Goal: Task Accomplishment & Management: Manage account settings

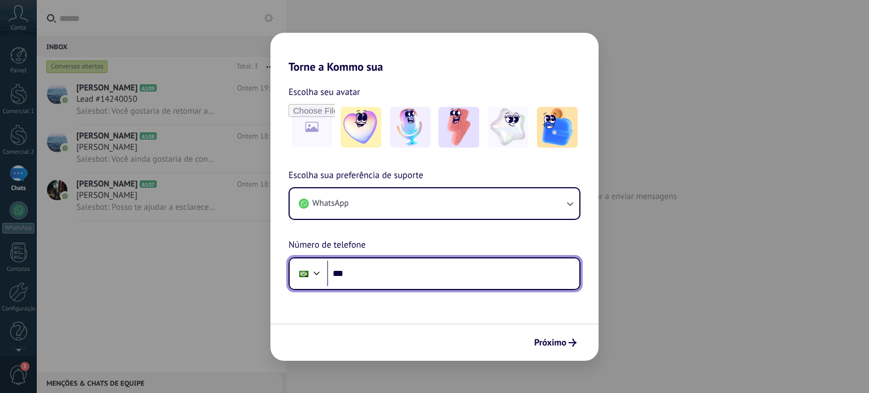
click at [388, 280] on input "***" at bounding box center [453, 274] width 252 height 26
type input "**********"
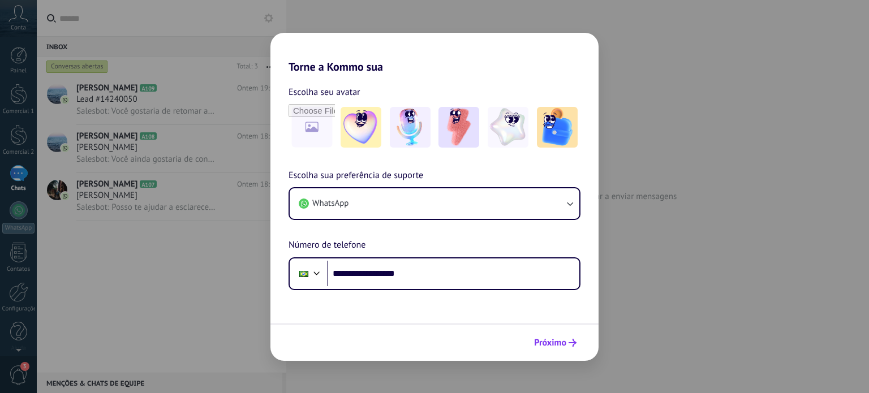
click at [551, 339] on span "Próximo" at bounding box center [550, 343] width 32 height 8
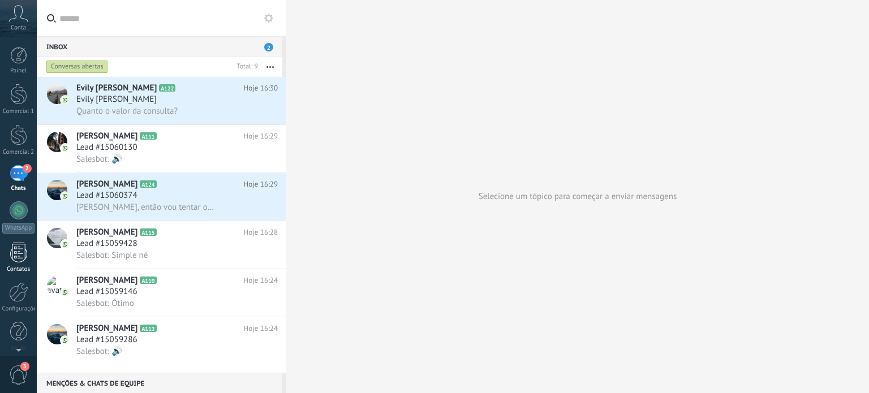
click at [7, 267] on div "Contatos" at bounding box center [18, 269] width 33 height 7
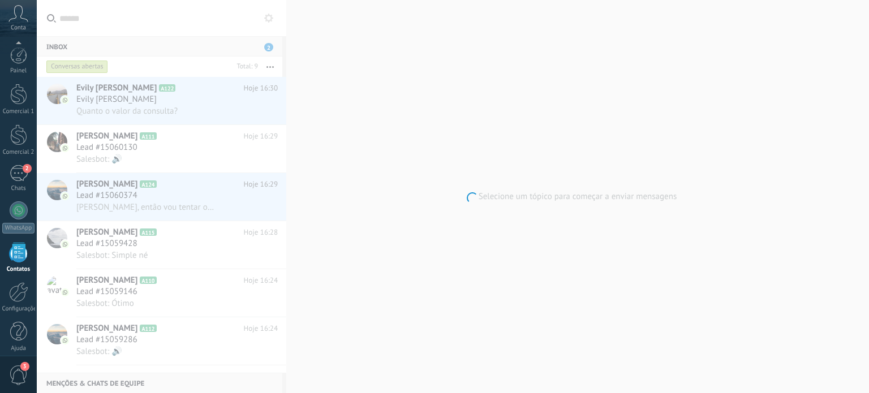
scroll to position [7, 0]
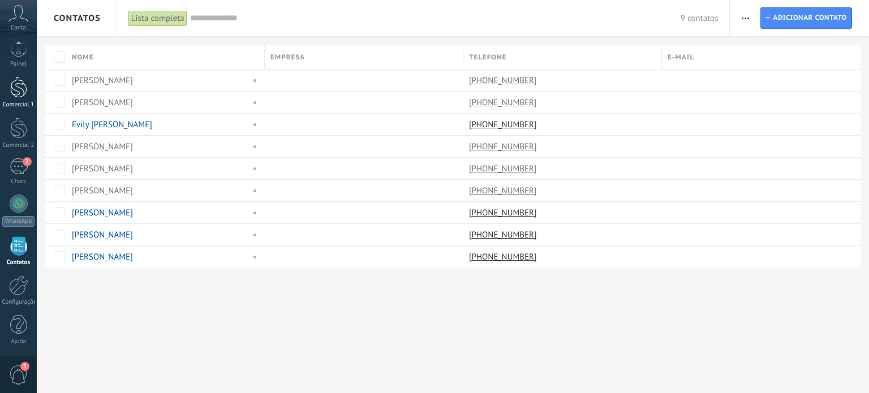
click at [16, 82] on div at bounding box center [18, 87] width 17 height 21
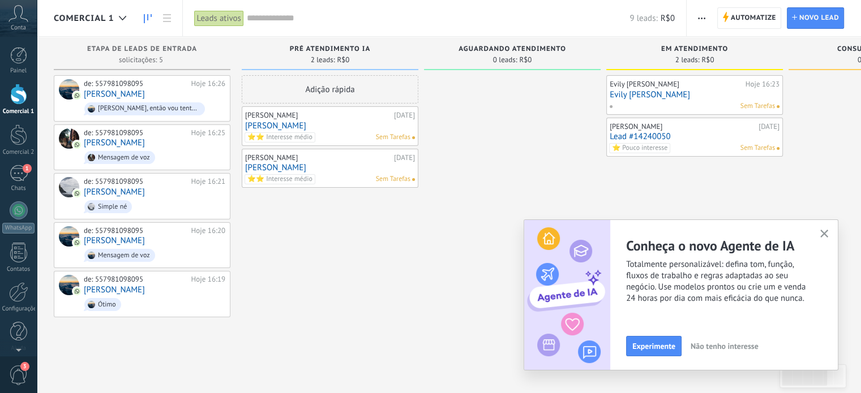
click at [821, 231] on use "button" at bounding box center [824, 234] width 8 height 8
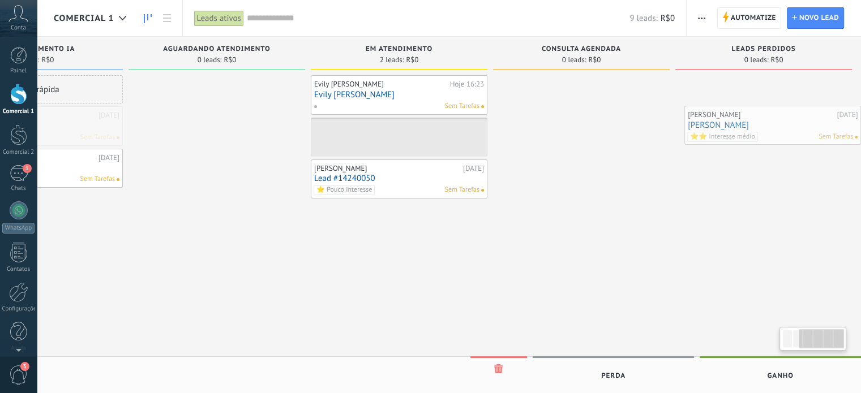
scroll to position [0, 303]
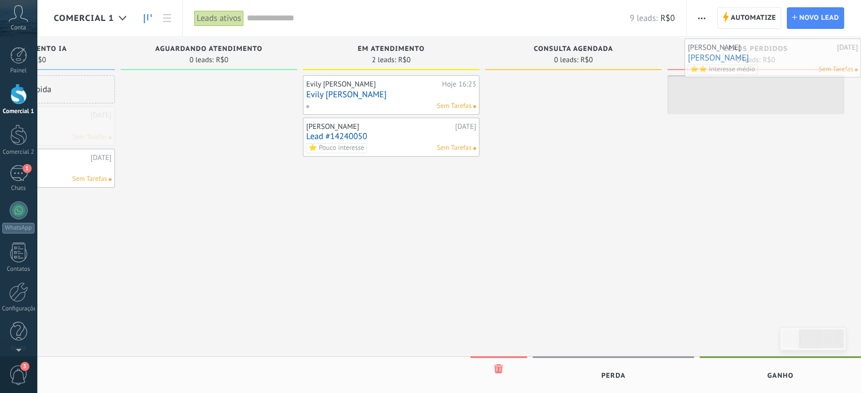
drag, startPoint x: 315, startPoint y: 131, endPoint x: 833, endPoint y: 64, distance: 521.7
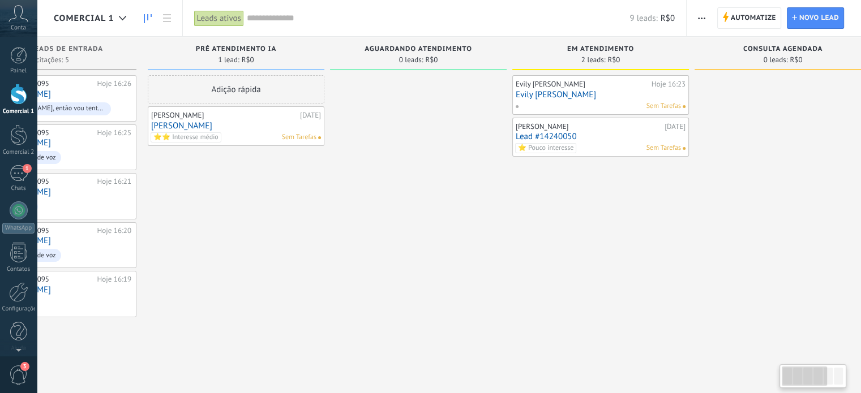
scroll to position [0, 0]
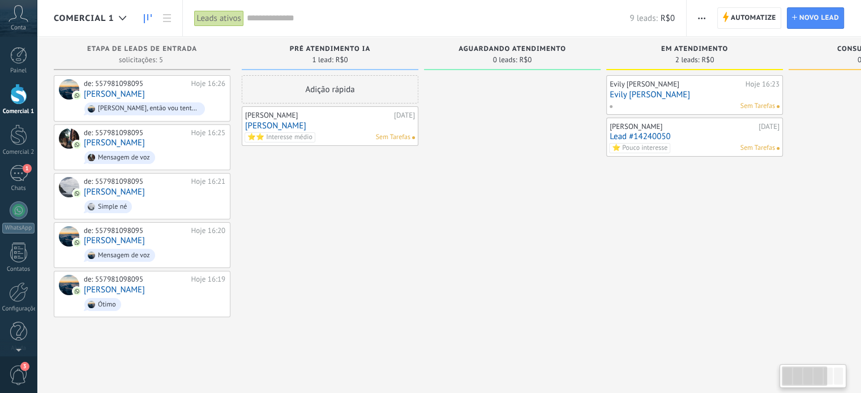
drag, startPoint x: 473, startPoint y: 306, endPoint x: 859, endPoint y: 311, distance: 385.5
click at [859, 311] on div "Etapa de leads de entrada solicitações: 5 0 0 0 5 de: 557981098095 Hoje 16:26 […" at bounding box center [609, 179] width 1111 height 284
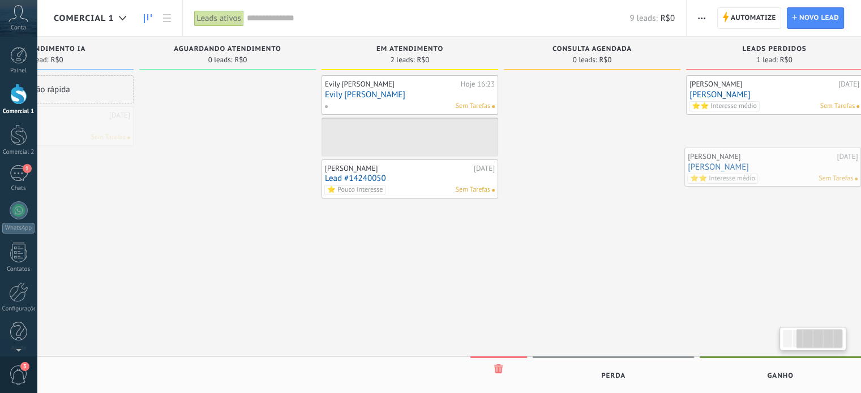
scroll to position [0, 303]
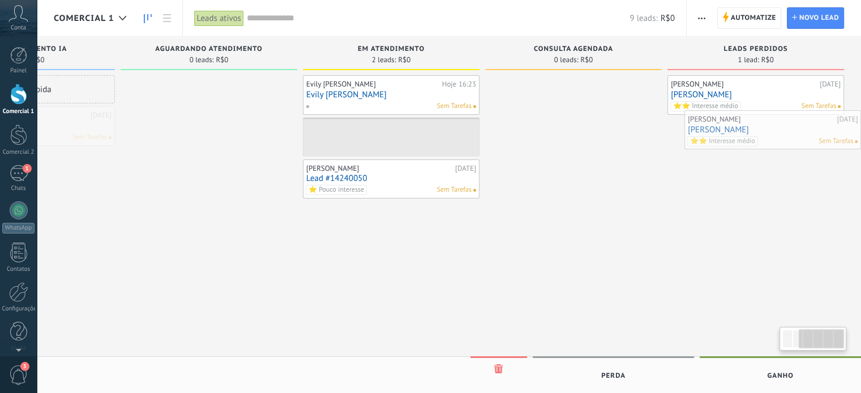
drag, startPoint x: 333, startPoint y: 119, endPoint x: 846, endPoint y: 123, distance: 512.9
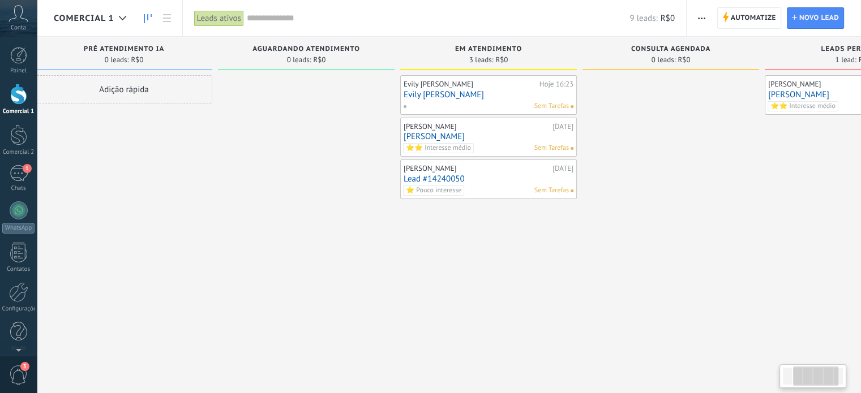
drag, startPoint x: 749, startPoint y: 301, endPoint x: 835, endPoint y: 273, distance: 90.2
click at [860, 275] on html ".abccls-1,.abccls-2{fill-rule:evenodd}.abccls-2{fill:#fff} .abfcls-1{fill:none}…" at bounding box center [430, 196] width 861 height 393
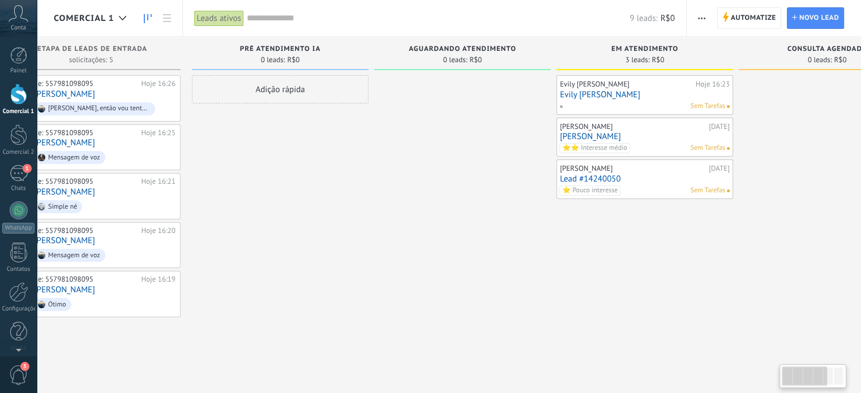
scroll to position [0, 0]
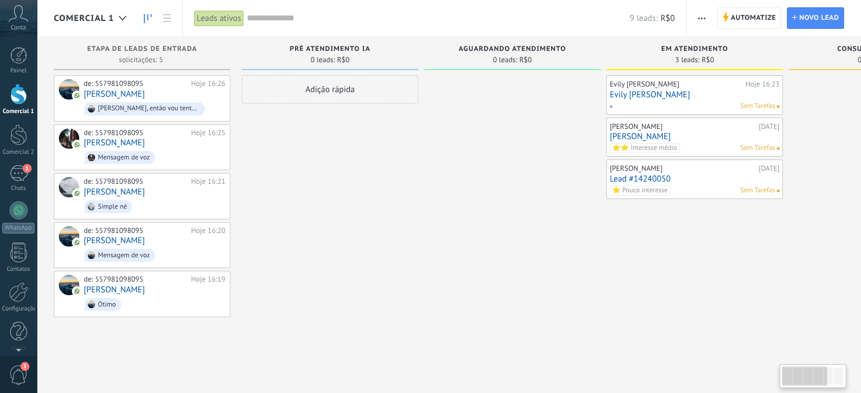
drag, startPoint x: 263, startPoint y: 283, endPoint x: 777, endPoint y: 228, distance: 516.9
click at [779, 230] on div "Etapa de leads de entrada solicitações: 5 0 0 0 5 de: 557981098095 Hoje 16:26 […" at bounding box center [609, 179] width 1111 height 284
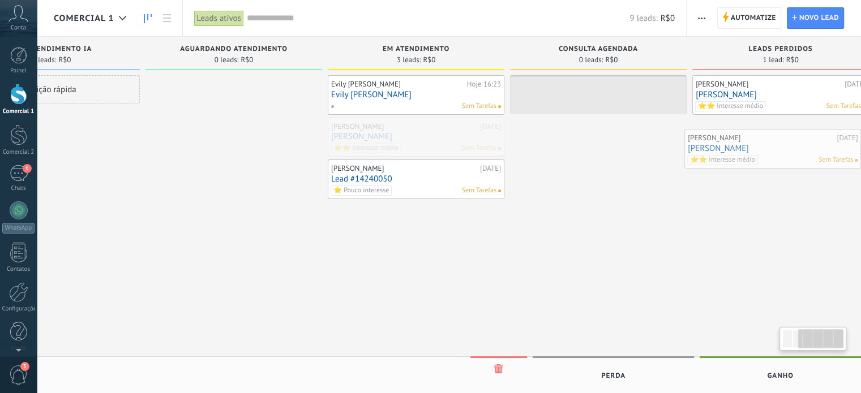
scroll to position [0, 303]
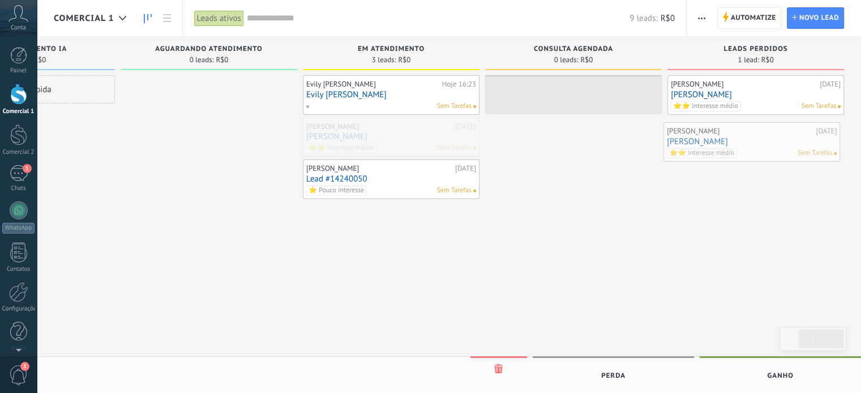
drag, startPoint x: 712, startPoint y: 146, endPoint x: 769, endPoint y: 151, distance: 57.4
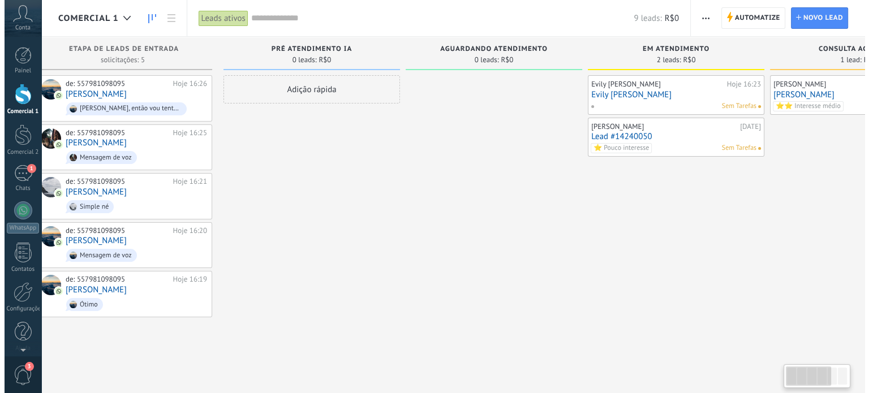
scroll to position [0, 0]
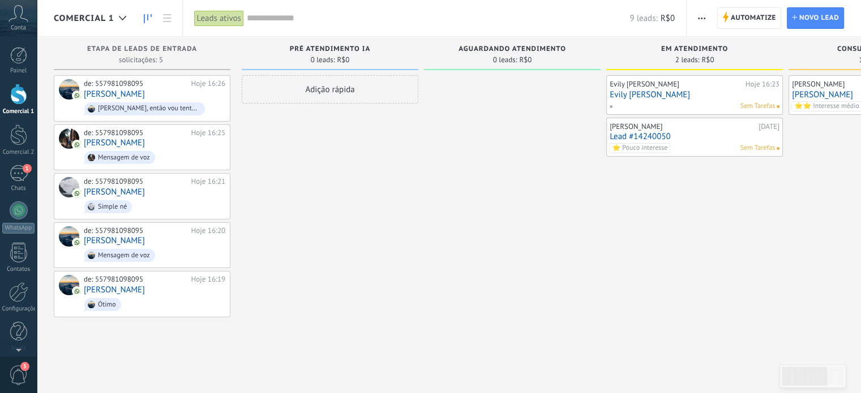
drag, startPoint x: 426, startPoint y: 260, endPoint x: 869, endPoint y: 230, distance: 443.6
click at [860, 230] on html ".abccls-1,.abccls-2{fill-rule:evenodd}.abccls-2{fill:#fff} .abfcls-1{fill:none}…" at bounding box center [430, 196] width 861 height 393
click at [219, 294] on icon at bounding box center [220, 294] width 10 height 10
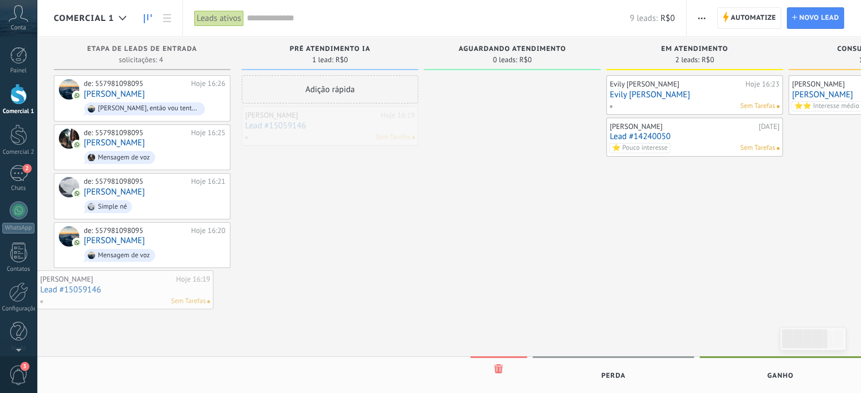
drag, startPoint x: 349, startPoint y: 129, endPoint x: 134, endPoint y: 293, distance: 270.7
drag, startPoint x: 390, startPoint y: 120, endPoint x: 195, endPoint y: 310, distance: 272.2
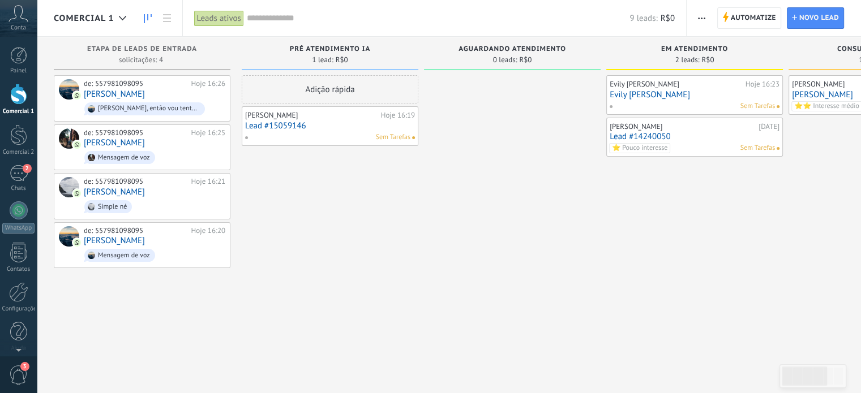
click at [310, 125] on link "Lead #15059146" at bounding box center [330, 126] width 170 height 10
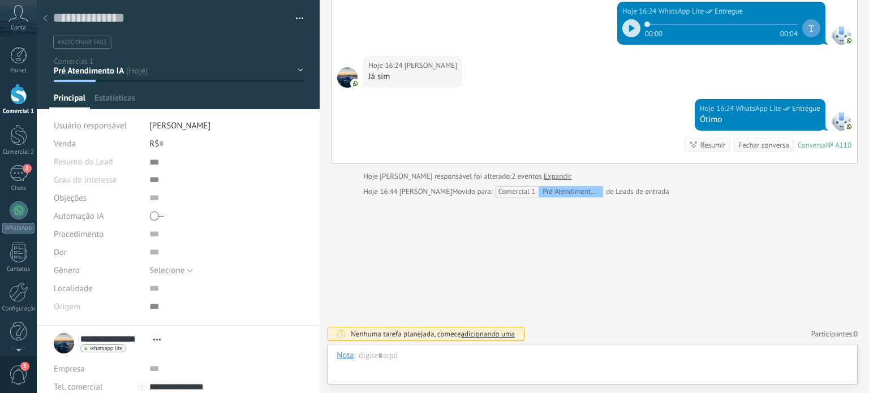
scroll to position [11, 0]
click at [0, 0] on div "Pré Atendimento IA Aguardando Atendimento Em Atendimento Consulta Agendada Lead…" at bounding box center [0, 0] width 0 height 0
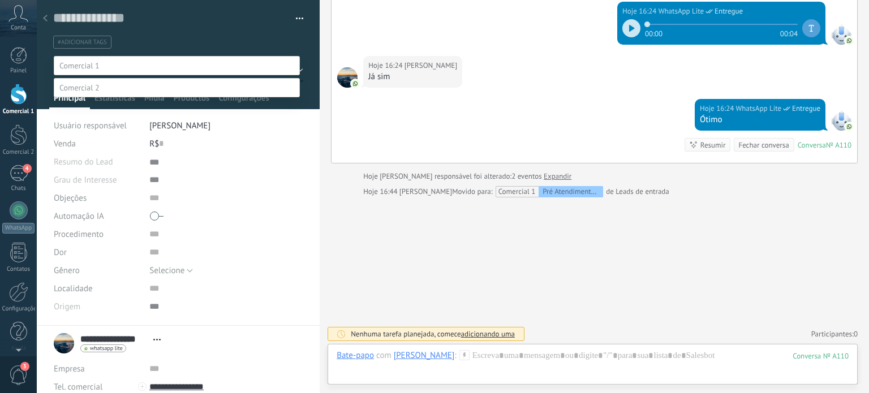
click at [22, 101] on div at bounding box center [18, 94] width 17 height 21
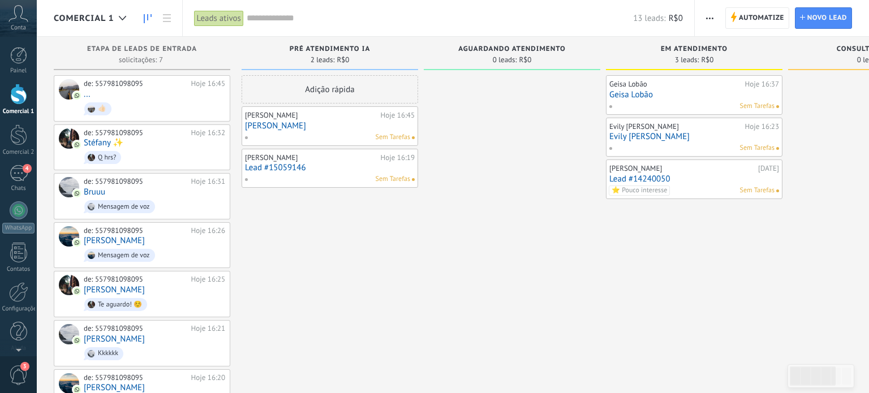
click at [393, 168] on link "Lead #15059146" at bounding box center [330, 168] width 170 height 10
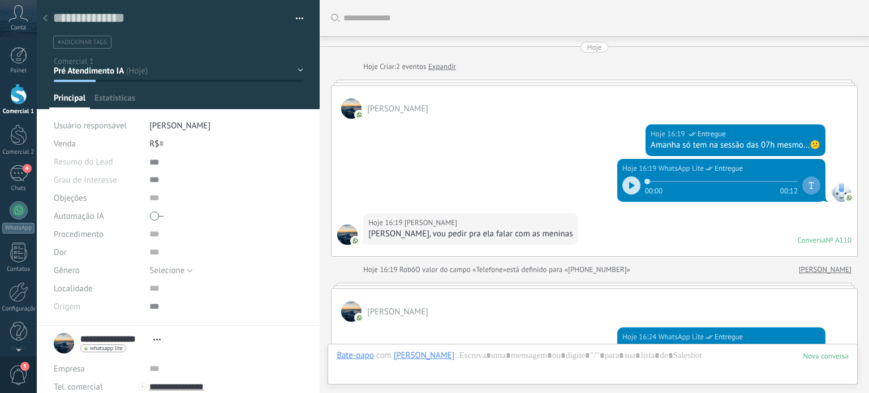
scroll to position [326, 0]
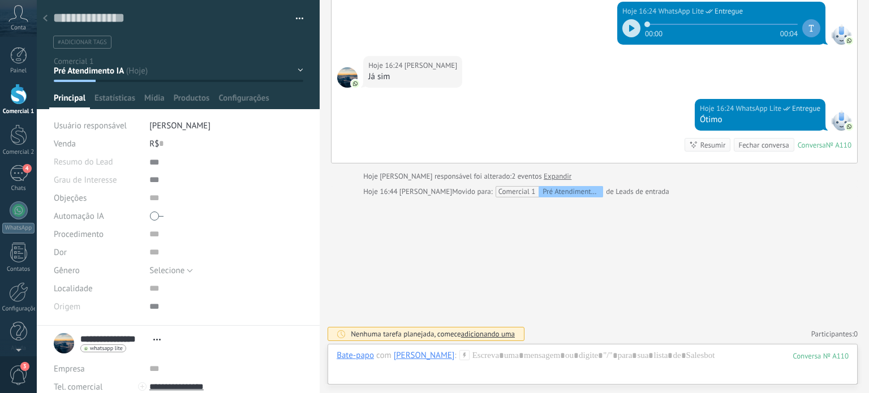
click at [296, 21] on span "button" at bounding box center [300, 20] width 8 height 2
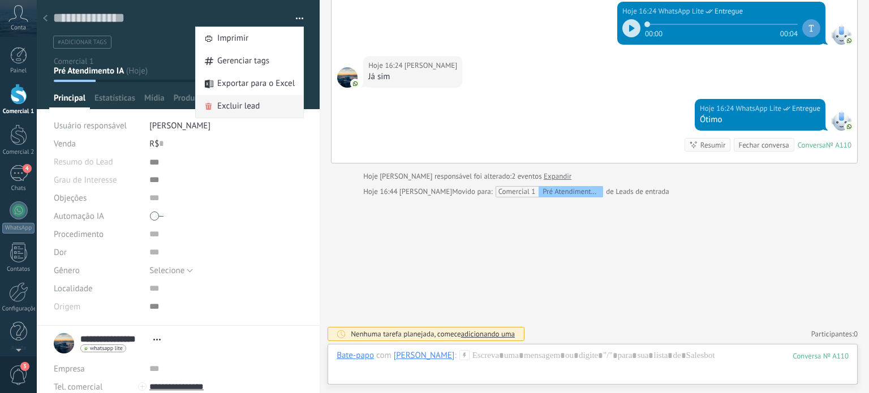
click at [271, 102] on div "Excluir lead" at bounding box center [250, 106] width 108 height 23
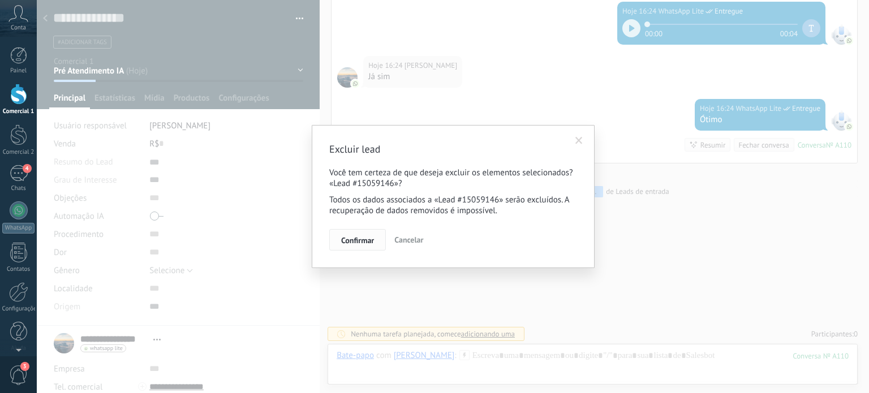
click at [350, 243] on span "Confirmar" at bounding box center [357, 241] width 33 height 8
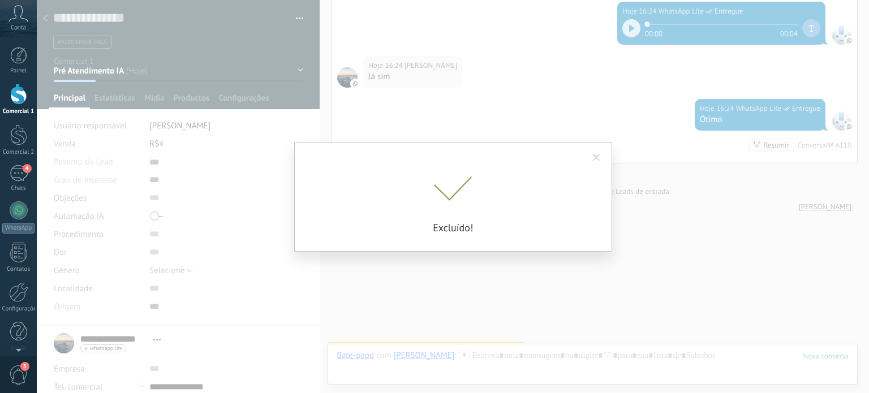
scroll to position [342, 0]
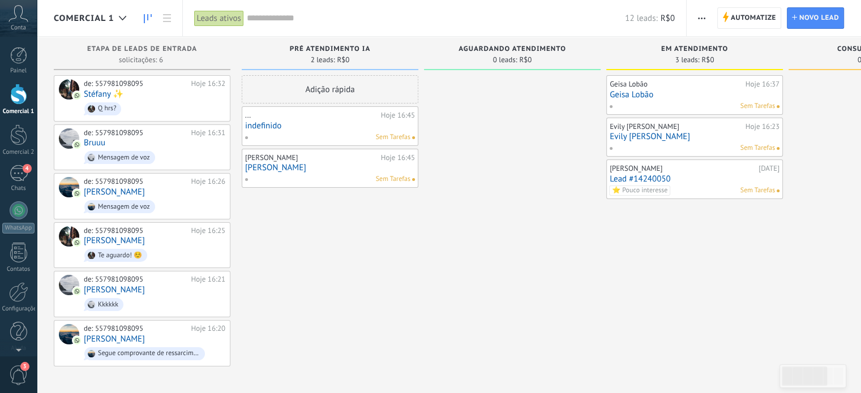
click at [751, 96] on link "Geisa Lobão" at bounding box center [695, 95] width 170 height 10
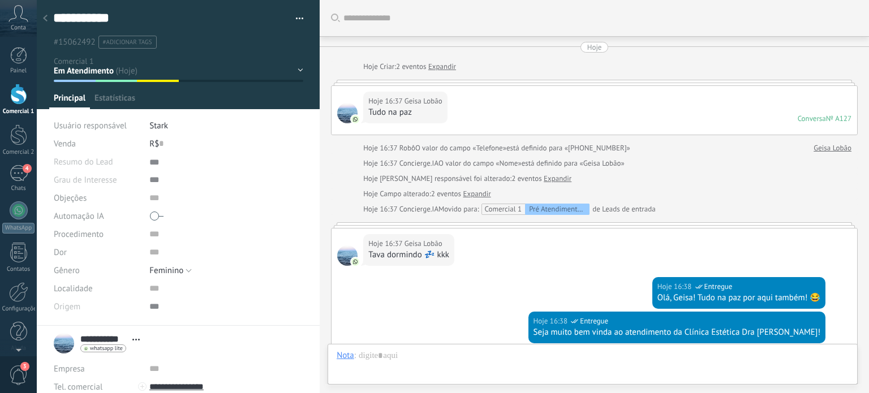
scroll to position [654, 0]
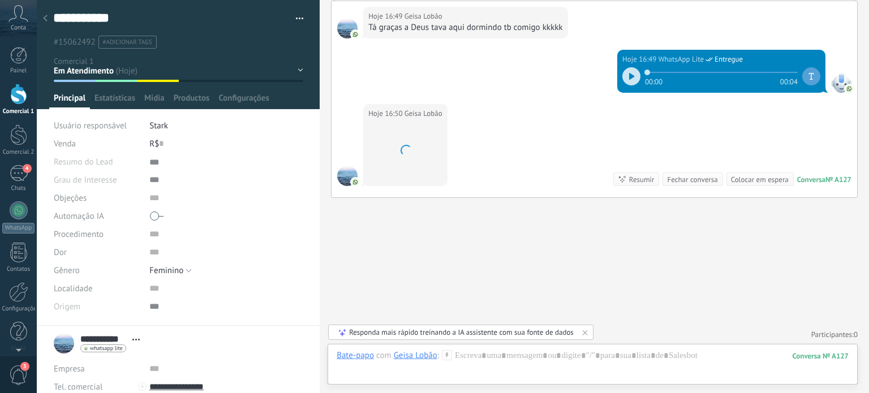
drag, startPoint x: 315, startPoint y: 169, endPoint x: 317, endPoint y: 242, distance: 73.0
click at [318, 246] on div "**********" at bounding box center [178, 196] width 283 height 393
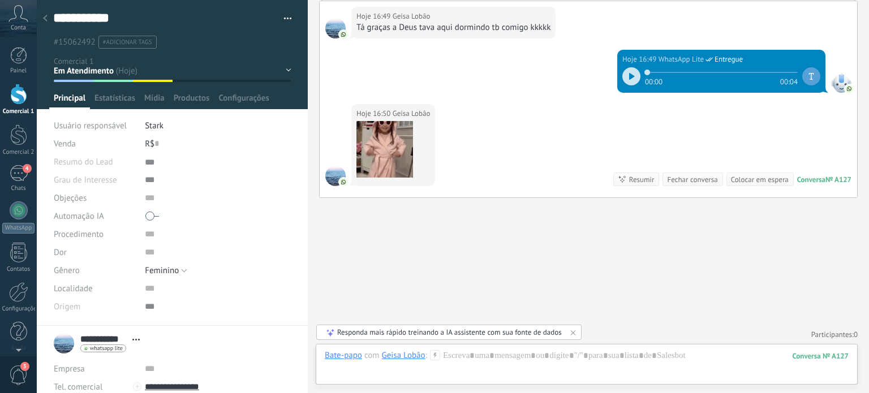
drag, startPoint x: 319, startPoint y: 237, endPoint x: 307, endPoint y: 282, distance: 47.0
click at [308, 282] on div at bounding box center [308, 196] width 0 height 393
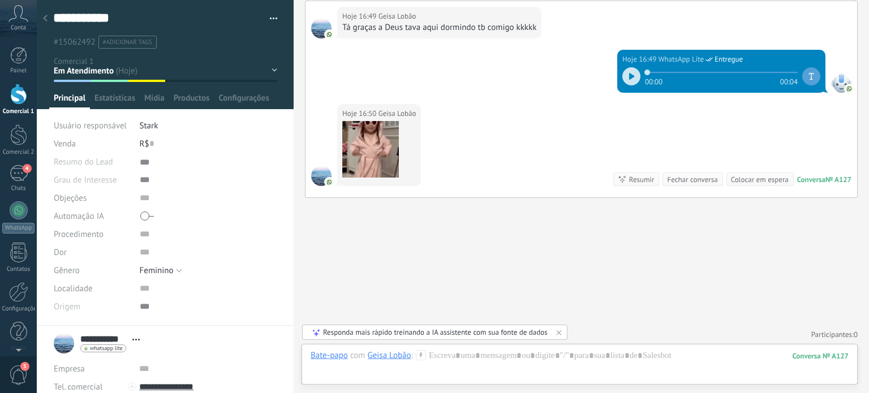
drag, startPoint x: 308, startPoint y: 278, endPoint x: 292, endPoint y: 319, distance: 44.3
click at [292, 319] on div "**********" at bounding box center [453, 196] width 833 height 393
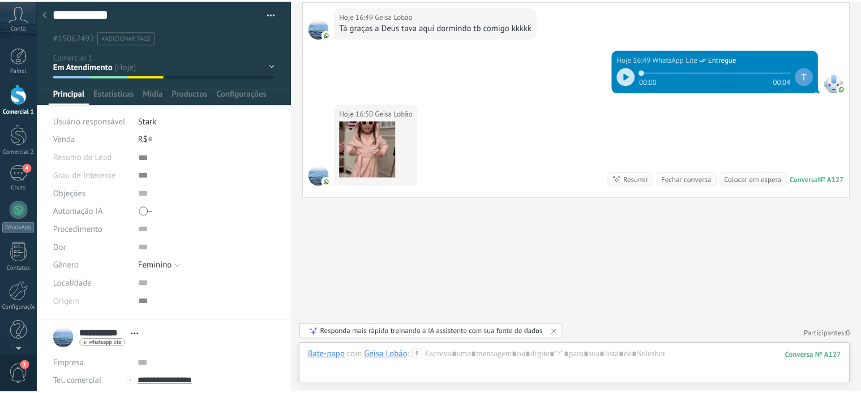
scroll to position [0, 0]
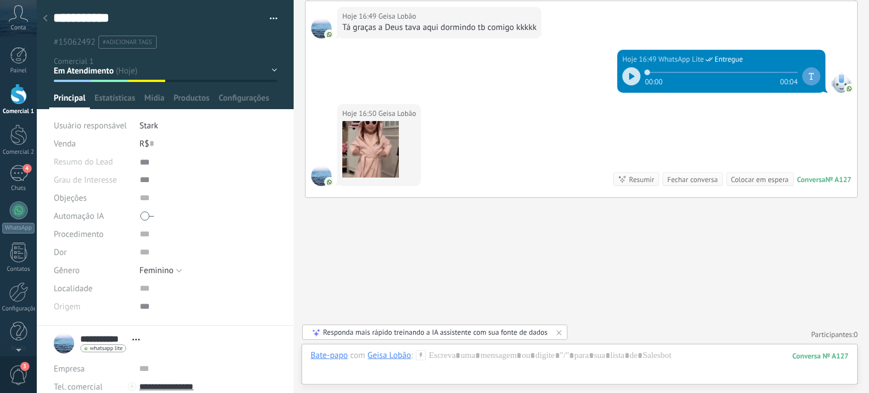
click at [19, 104] on div at bounding box center [18, 94] width 17 height 21
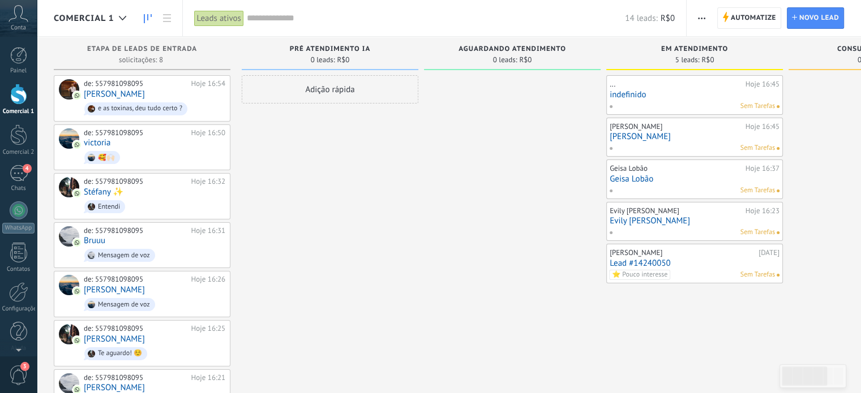
click at [18, 109] on div "Comercial 1" at bounding box center [18, 111] width 33 height 7
click at [429, 11] on div "14 leads: R$0" at bounding box center [461, 18] width 428 height 36
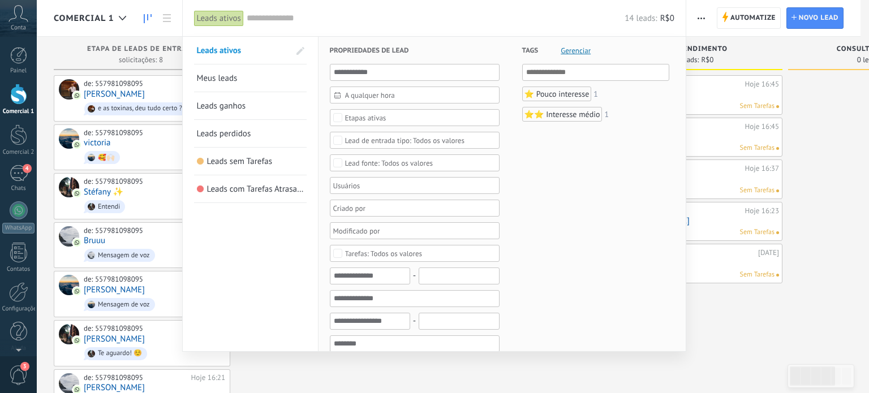
click at [736, 114] on div at bounding box center [434, 196] width 869 height 393
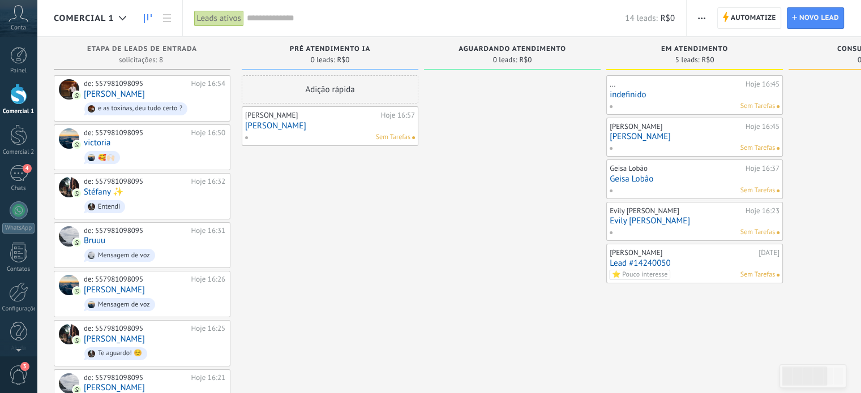
click at [345, 134] on div "Sem Tarefas" at bounding box center [328, 137] width 166 height 10
click at [315, 135] on div "Sem Tarefas" at bounding box center [328, 137] width 166 height 10
click at [315, 131] on div "[PERSON_NAME] Hoje 16:57 [PERSON_NAME] Sem Tarefas" at bounding box center [330, 126] width 170 height 33
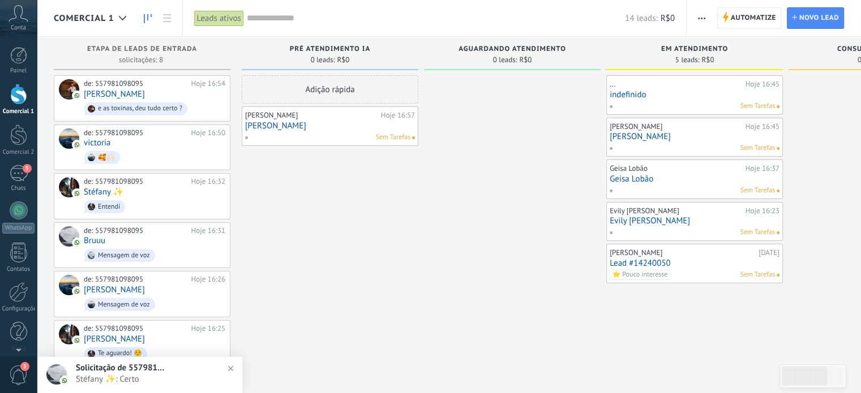
click at [315, 131] on div "[PERSON_NAME] Hoje 16:57 [PERSON_NAME] Sem Tarefas" at bounding box center [330, 126] width 170 height 33
click at [170, 12] on link at bounding box center [166, 18] width 19 height 22
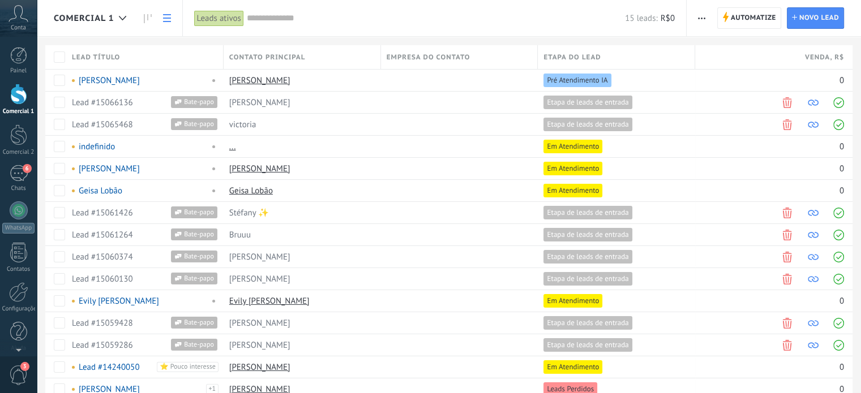
click at [11, 98] on div at bounding box center [18, 94] width 17 height 21
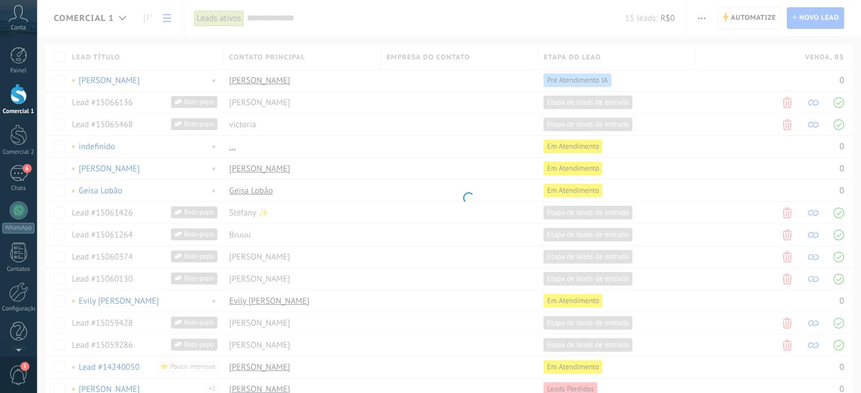
click at [11, 98] on div at bounding box center [18, 94] width 17 height 21
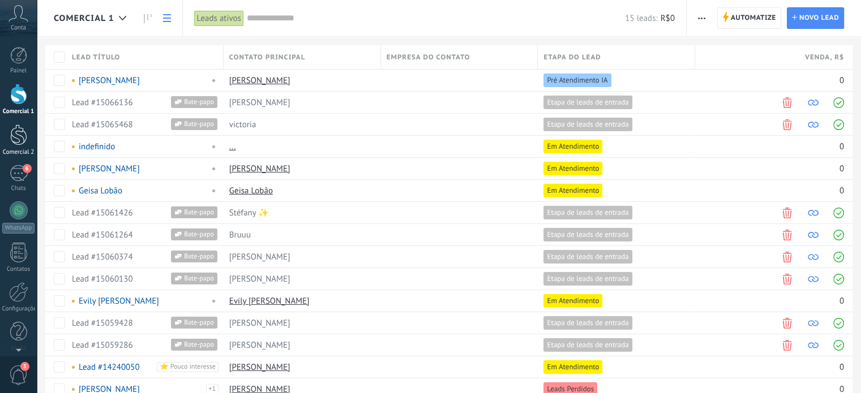
click at [15, 142] on div at bounding box center [18, 135] width 17 height 21
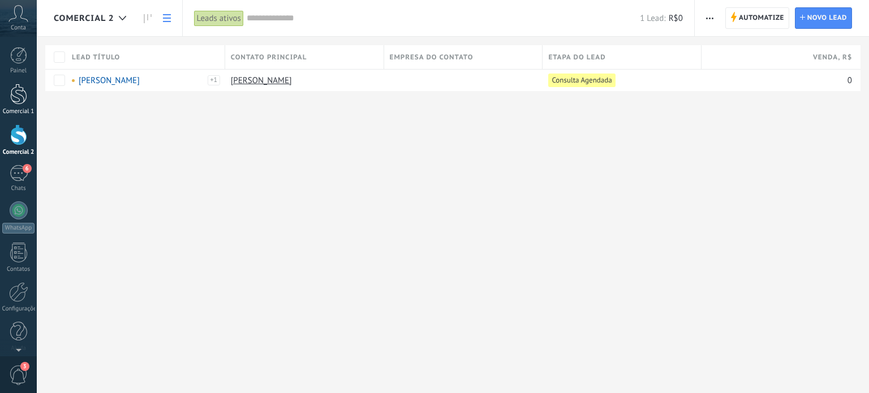
click at [19, 102] on div at bounding box center [18, 94] width 17 height 21
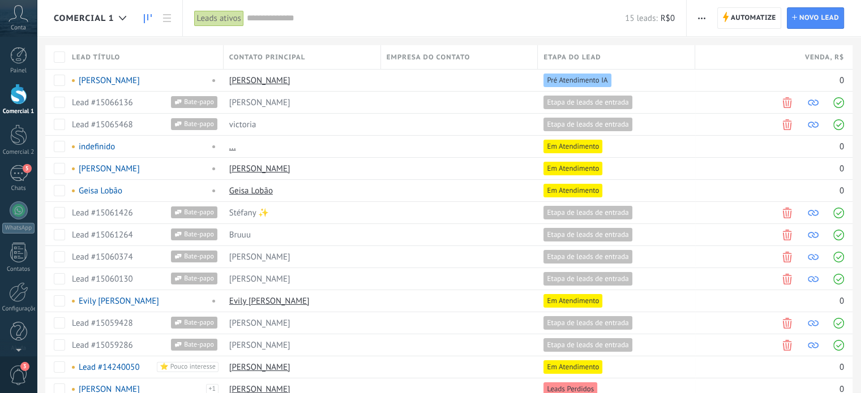
click at [140, 15] on link at bounding box center [147, 18] width 19 height 22
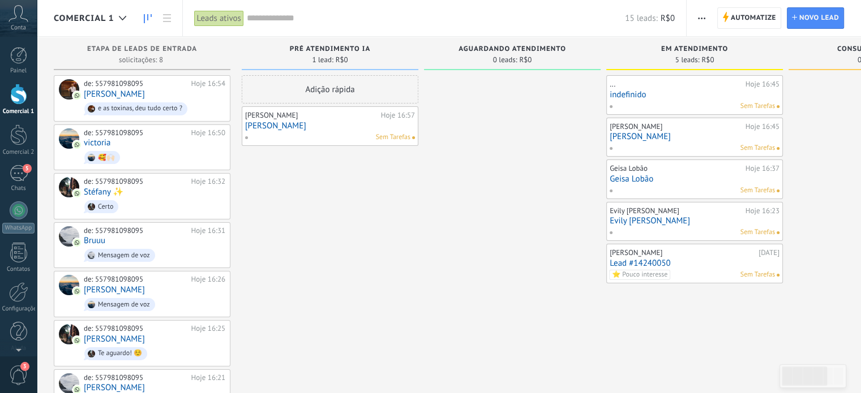
click at [331, 129] on link "[PERSON_NAME]" at bounding box center [330, 126] width 170 height 10
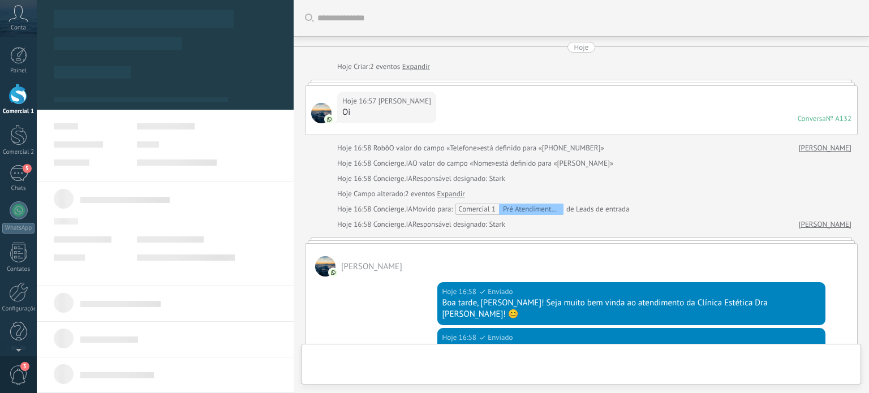
type textarea "***"
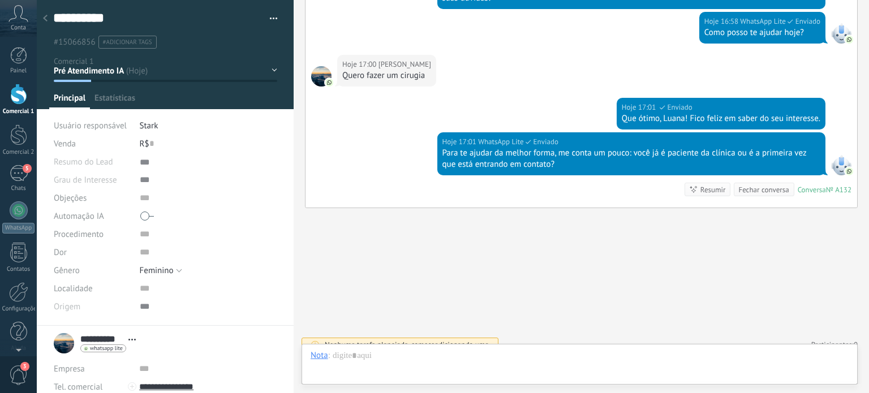
scroll to position [11, 0]
click at [84, 217] on span "Automação IA" at bounding box center [79, 216] width 50 height 8
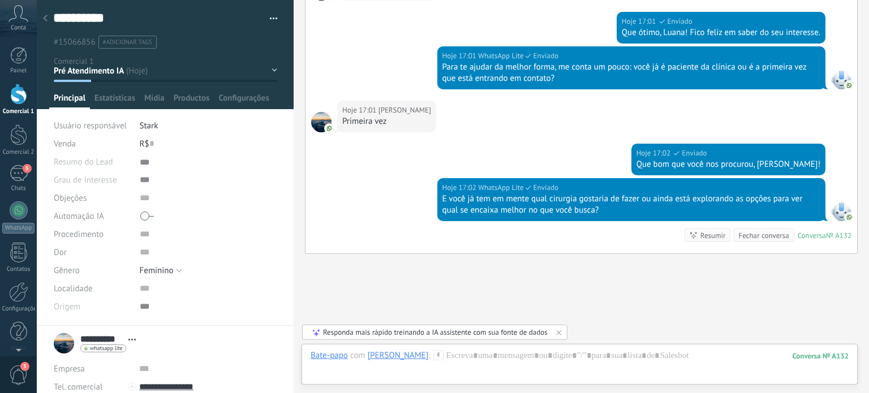
scroll to position [494, 0]
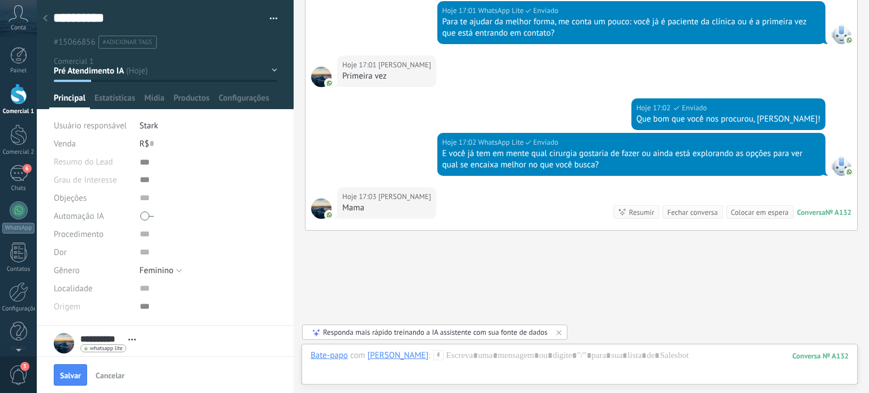
type input "**********"
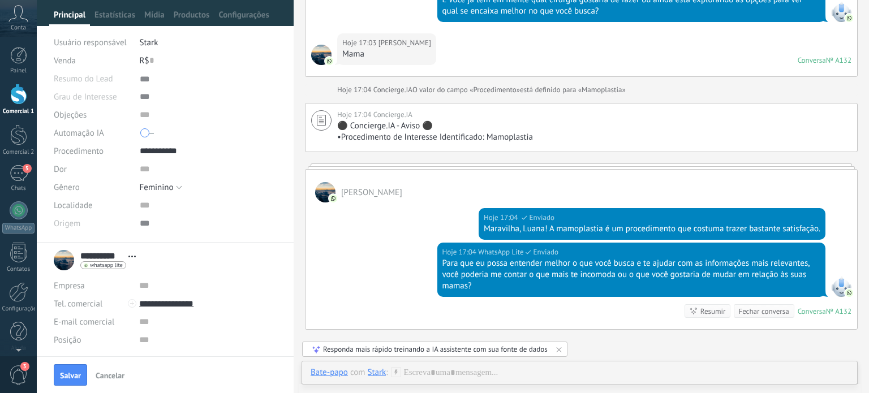
scroll to position [155, 0]
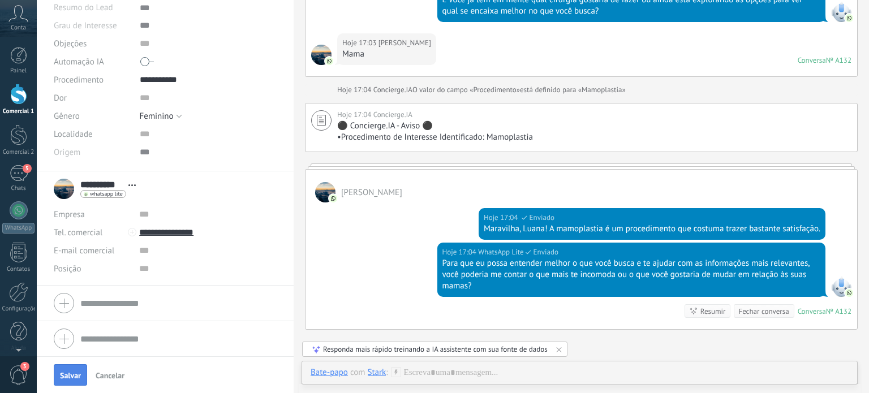
click at [66, 372] on span "Salvar" at bounding box center [70, 376] width 21 height 8
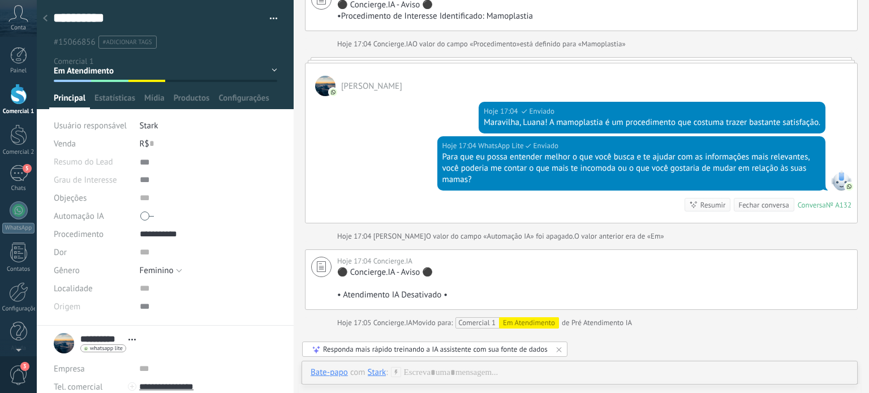
scroll to position [118, 0]
